Goal: Check status

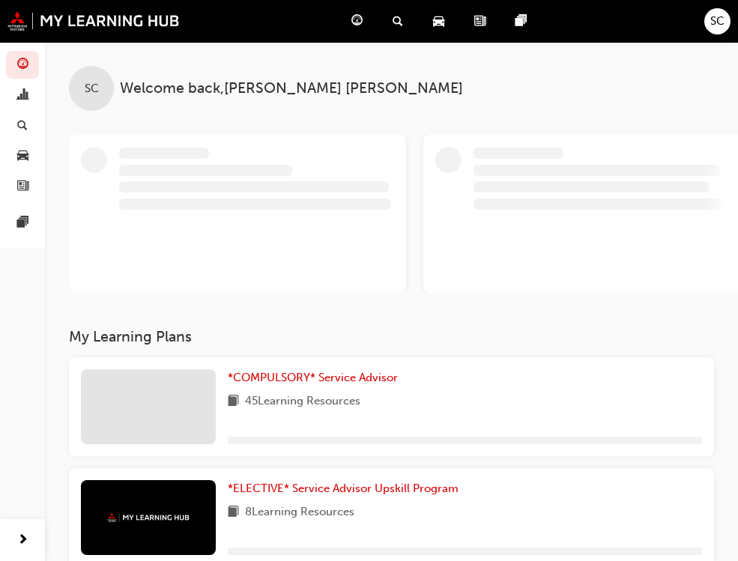
click at [0, 0] on span "Dashboard" at bounding box center [0, 0] width 0 height 0
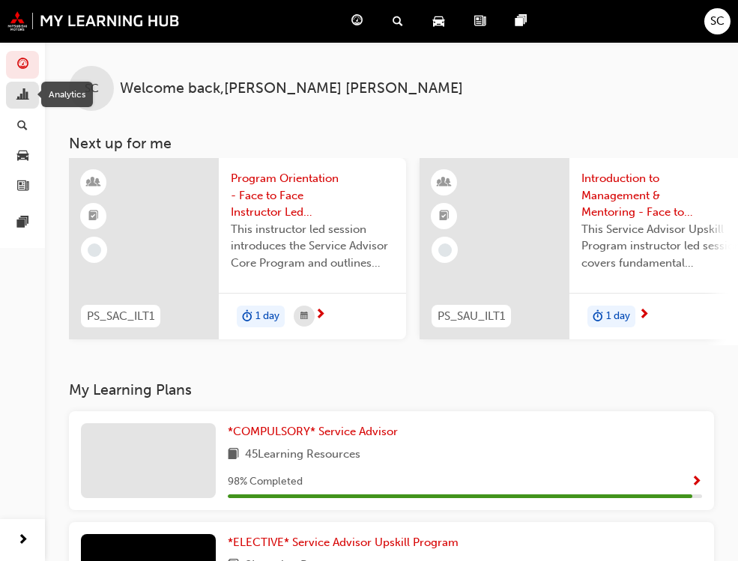
click at [24, 102] on span "chart-icon" at bounding box center [22, 95] width 11 height 13
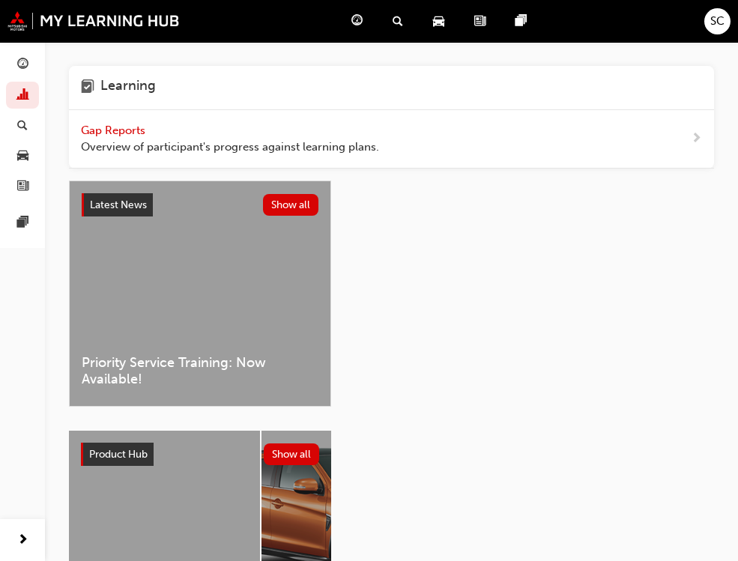
click at [198, 140] on span "Overview of participant's progress against learning plans." at bounding box center [230, 147] width 298 height 17
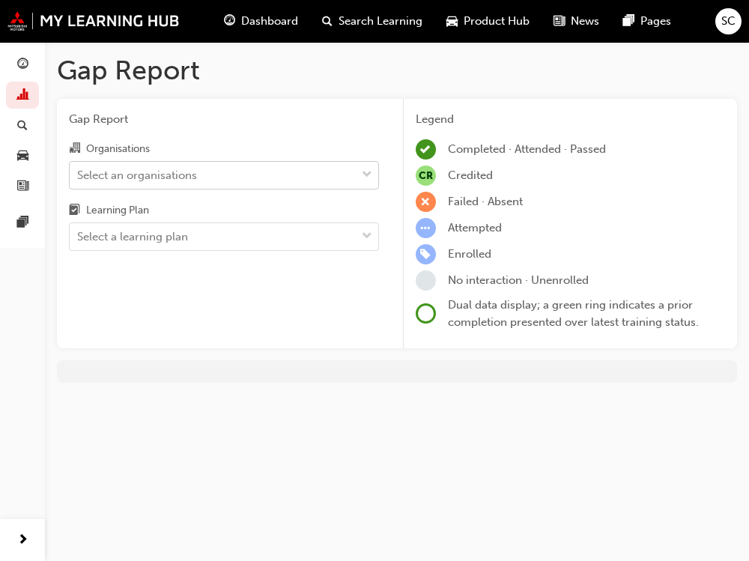
click at [213, 178] on div "Select an organisations" at bounding box center [213, 175] width 286 height 26
click at [79, 178] on input "Organisations Select an organisations" at bounding box center [77, 174] width 1 height 13
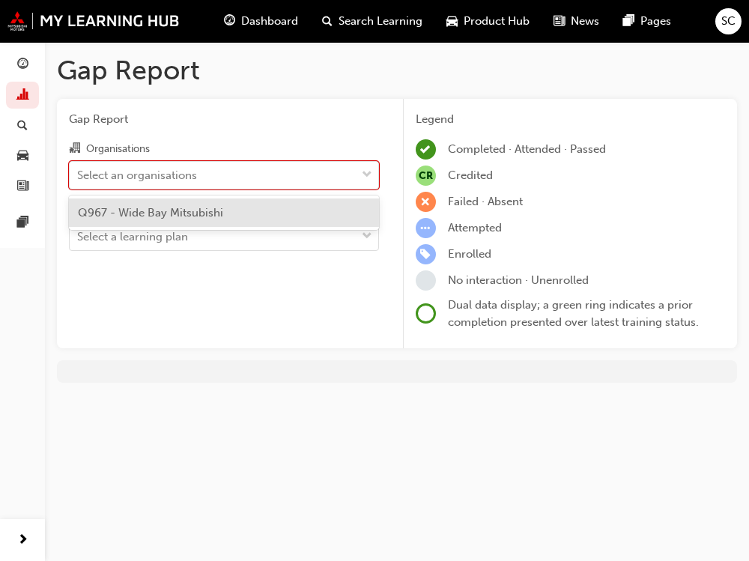
click at [225, 215] on div "Q967 - Wide Bay Mitsubishi" at bounding box center [224, 212] width 310 height 29
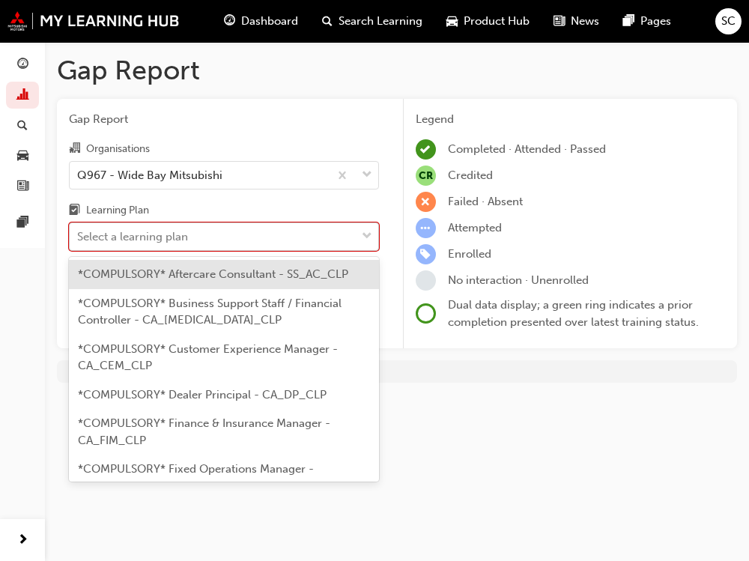
click at [220, 237] on div "Select a learning plan" at bounding box center [213, 237] width 286 height 26
click at [79, 237] on input "Learning Plan option *COMPULSORY* Aftercare Consultant - SS_AC_CLP focused, 1 o…" at bounding box center [77, 236] width 1 height 13
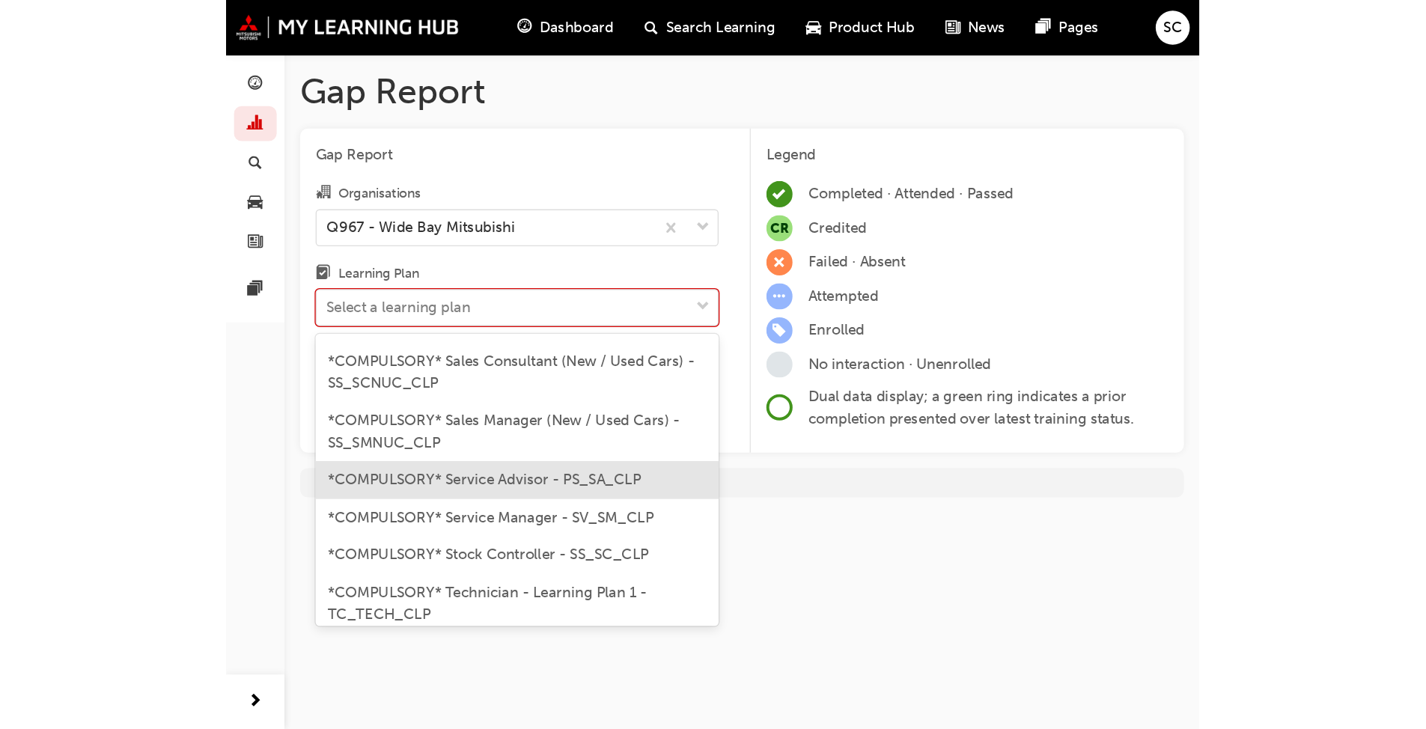
scroll to position [674, 0]
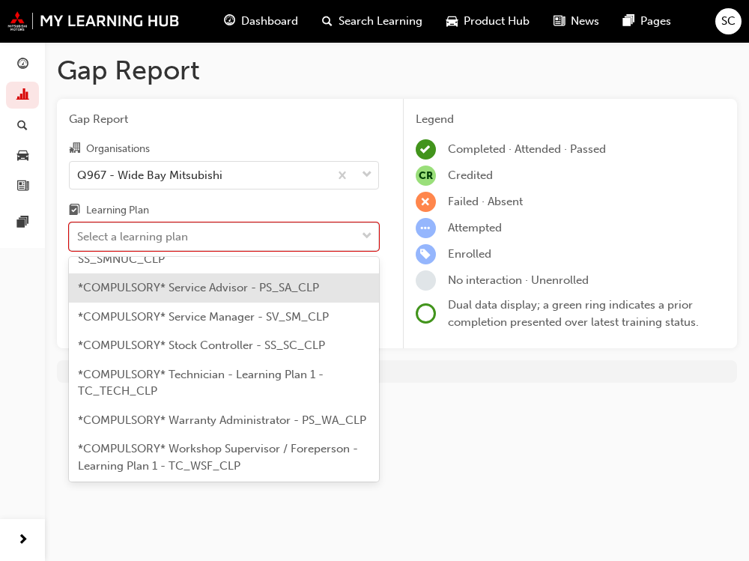
click at [243, 294] on span "*COMPULSORY* Service Advisor - PS_SA_CLP" at bounding box center [198, 287] width 241 height 13
